Goal: Use online tool/utility: Utilize a website feature to perform a specific function

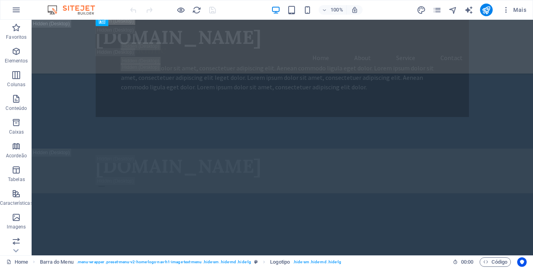
scroll to position [603, 0]
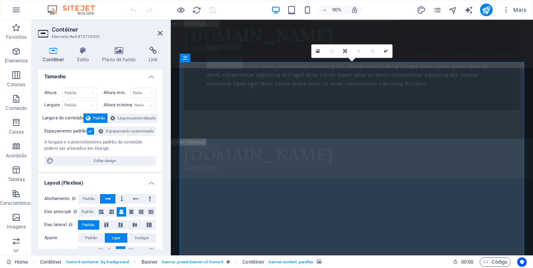
scroll to position [0, 0]
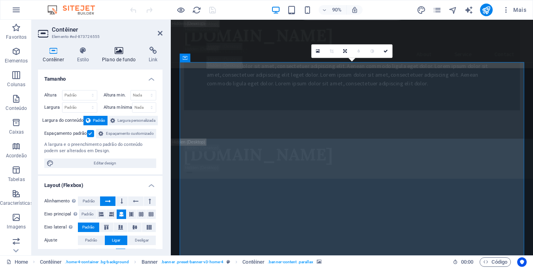
click at [117, 57] on h4 "Plano de fundo" at bounding box center [120, 55] width 47 height 17
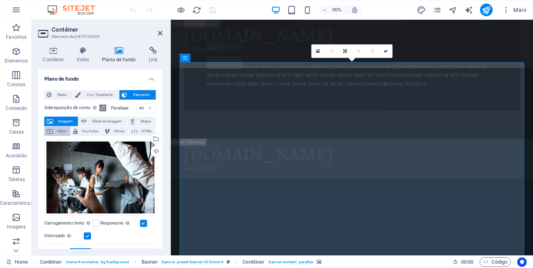
click at [55, 132] on button "Vídeo" at bounding box center [57, 130] width 26 height 9
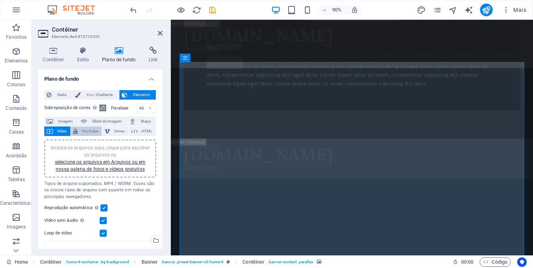
click at [87, 132] on span "YouTube" at bounding box center [89, 130] width 19 height 9
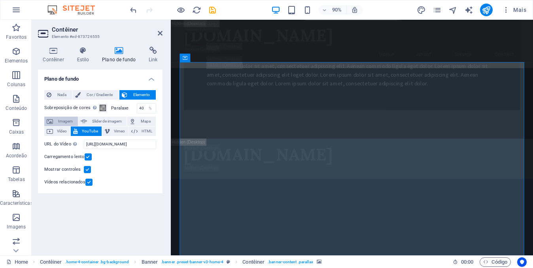
click at [59, 121] on span "Imagem" at bounding box center [65, 121] width 20 height 9
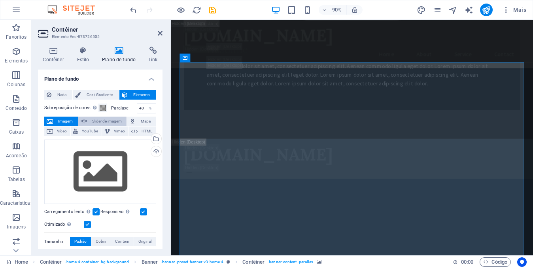
click at [98, 122] on span "Slider de imagem" at bounding box center [106, 121] width 35 height 9
select select "ms"
select select "s"
select select "progressive"
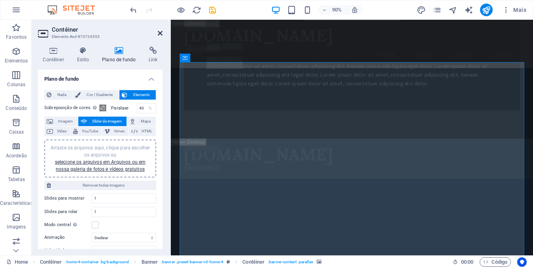
click at [161, 33] on icon at bounding box center [160, 33] width 5 height 6
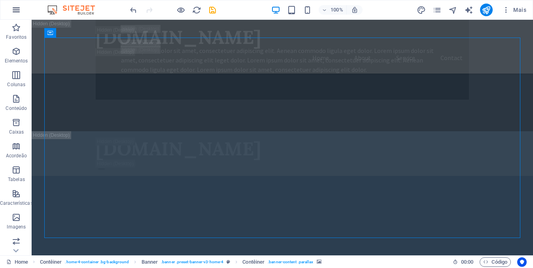
click at [17, 9] on icon "button" at bounding box center [15, 9] width 9 height 9
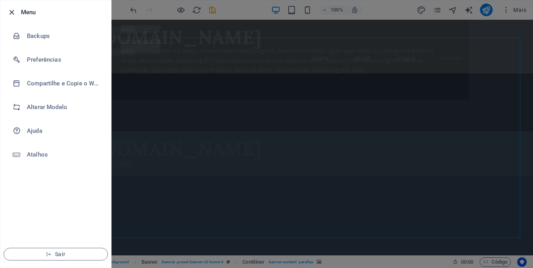
click at [11, 11] on icon "button" at bounding box center [11, 12] width 9 height 9
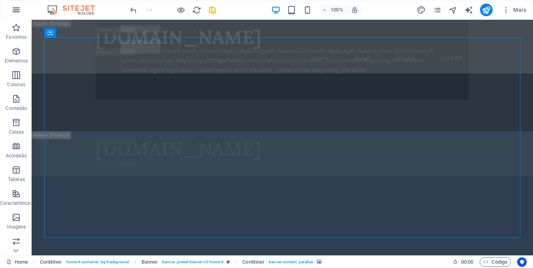
click at [13, 9] on icon "button" at bounding box center [15, 9] width 9 height 9
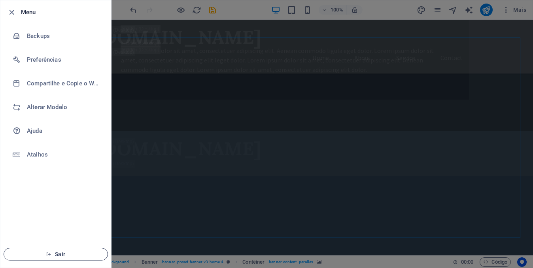
click at [63, 253] on span "Sair" at bounding box center [55, 254] width 91 height 6
